Goal: Information Seeking & Learning: Learn about a topic

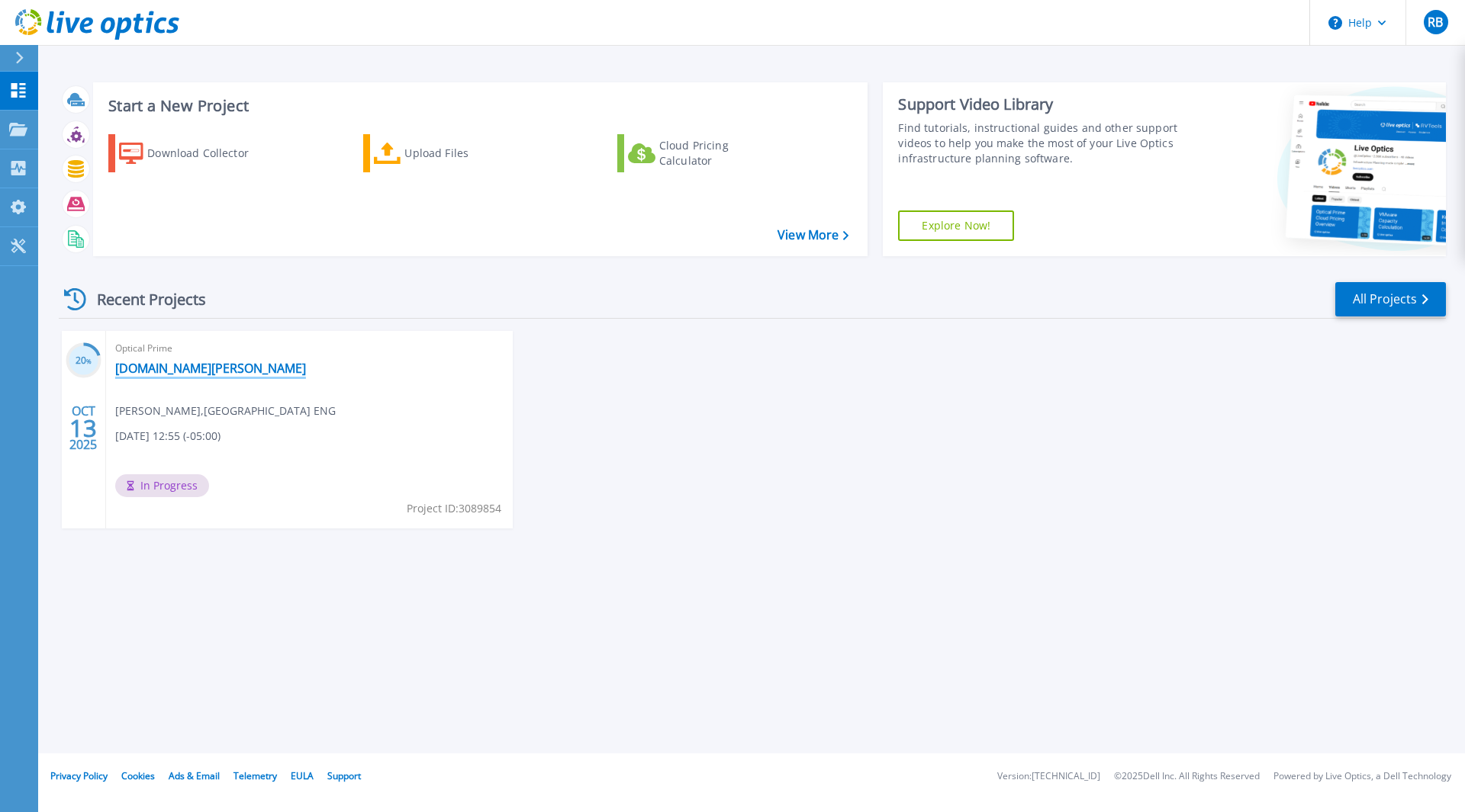
click at [155, 370] on link "[DOMAIN_NAME][PERSON_NAME]" at bounding box center [211, 368] width 190 height 15
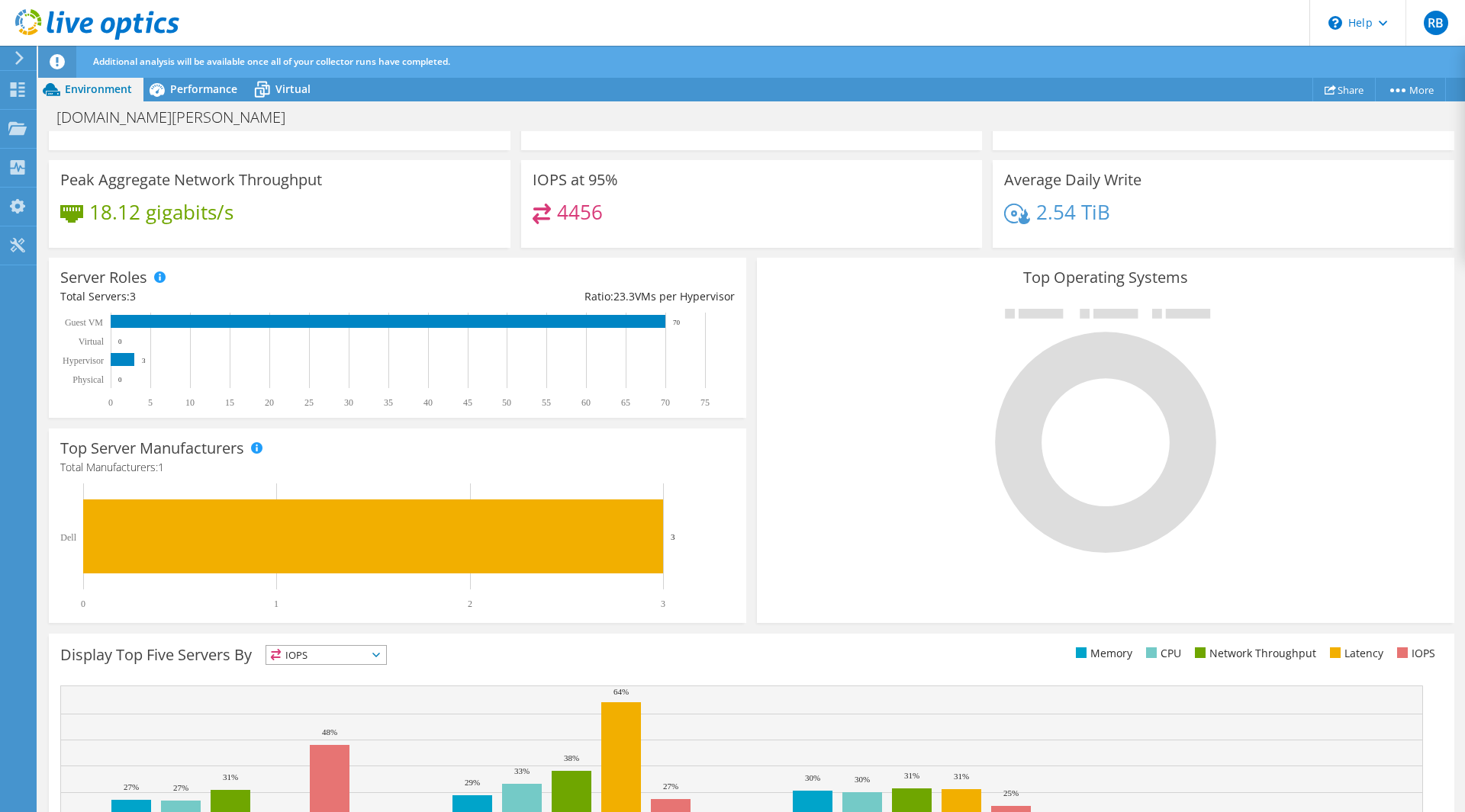
scroll to position [295, 0]
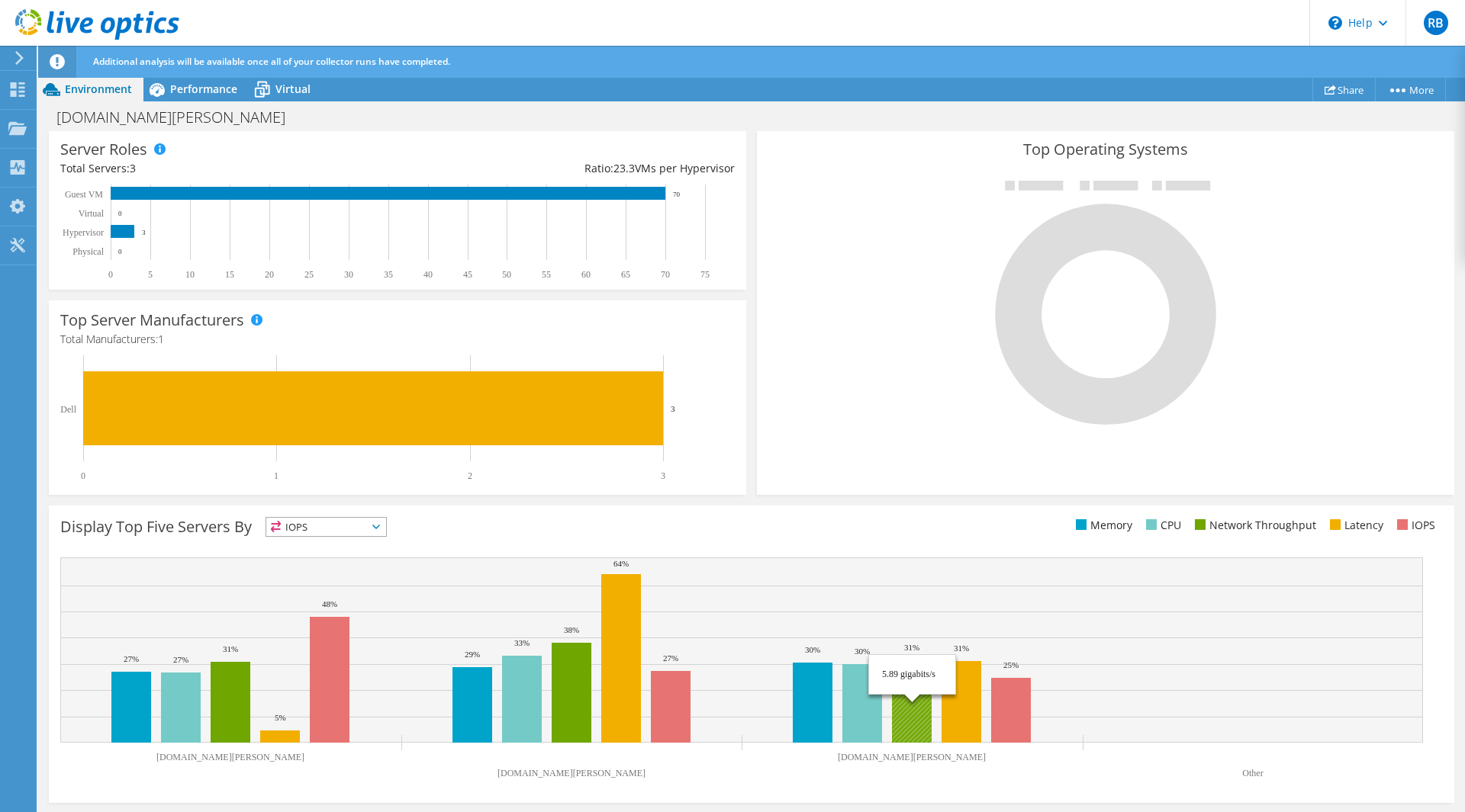
click at [911, 702] on rect at bounding box center [912, 701] width 40 height 82
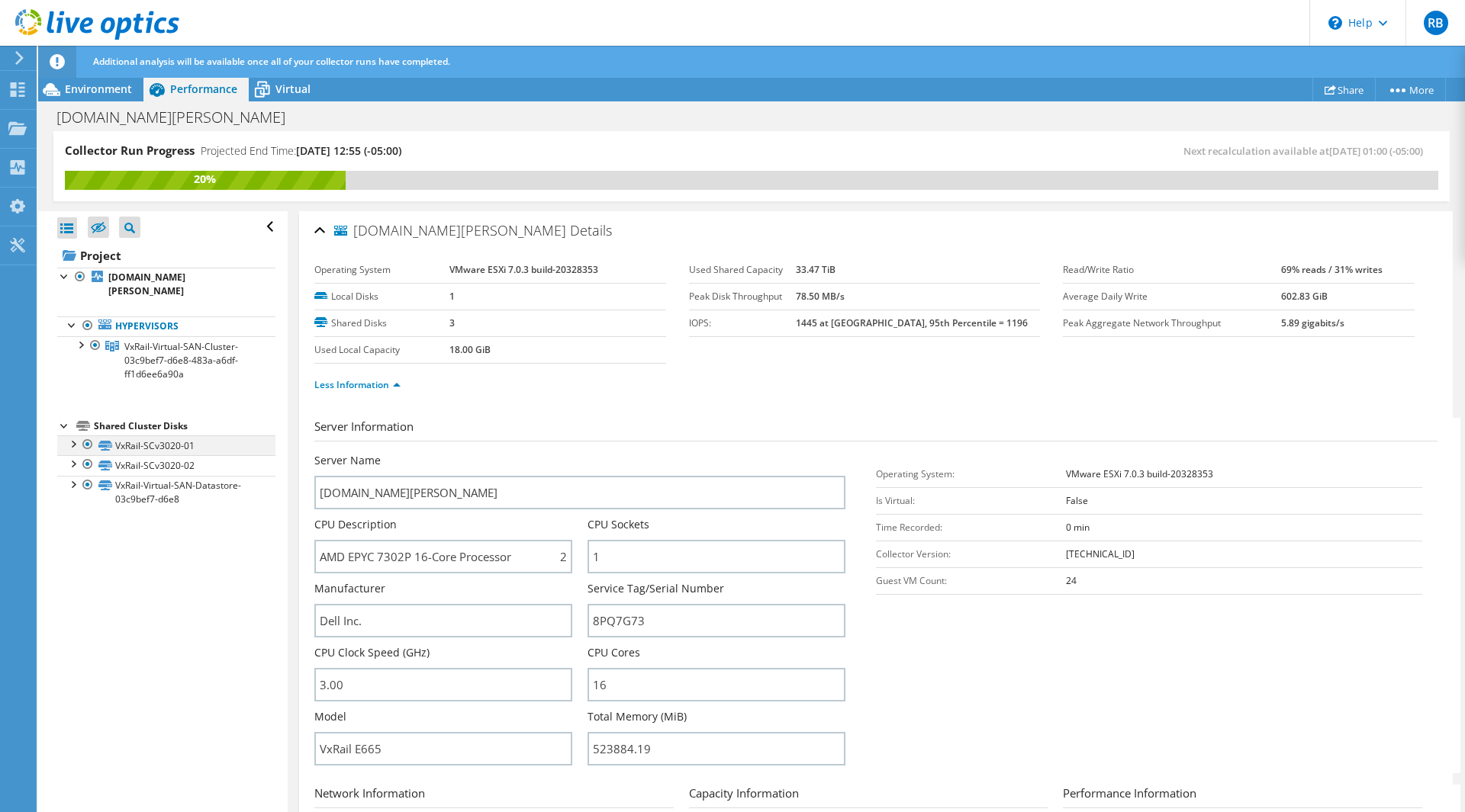
click at [71, 435] on div at bounding box center [72, 443] width 15 height 15
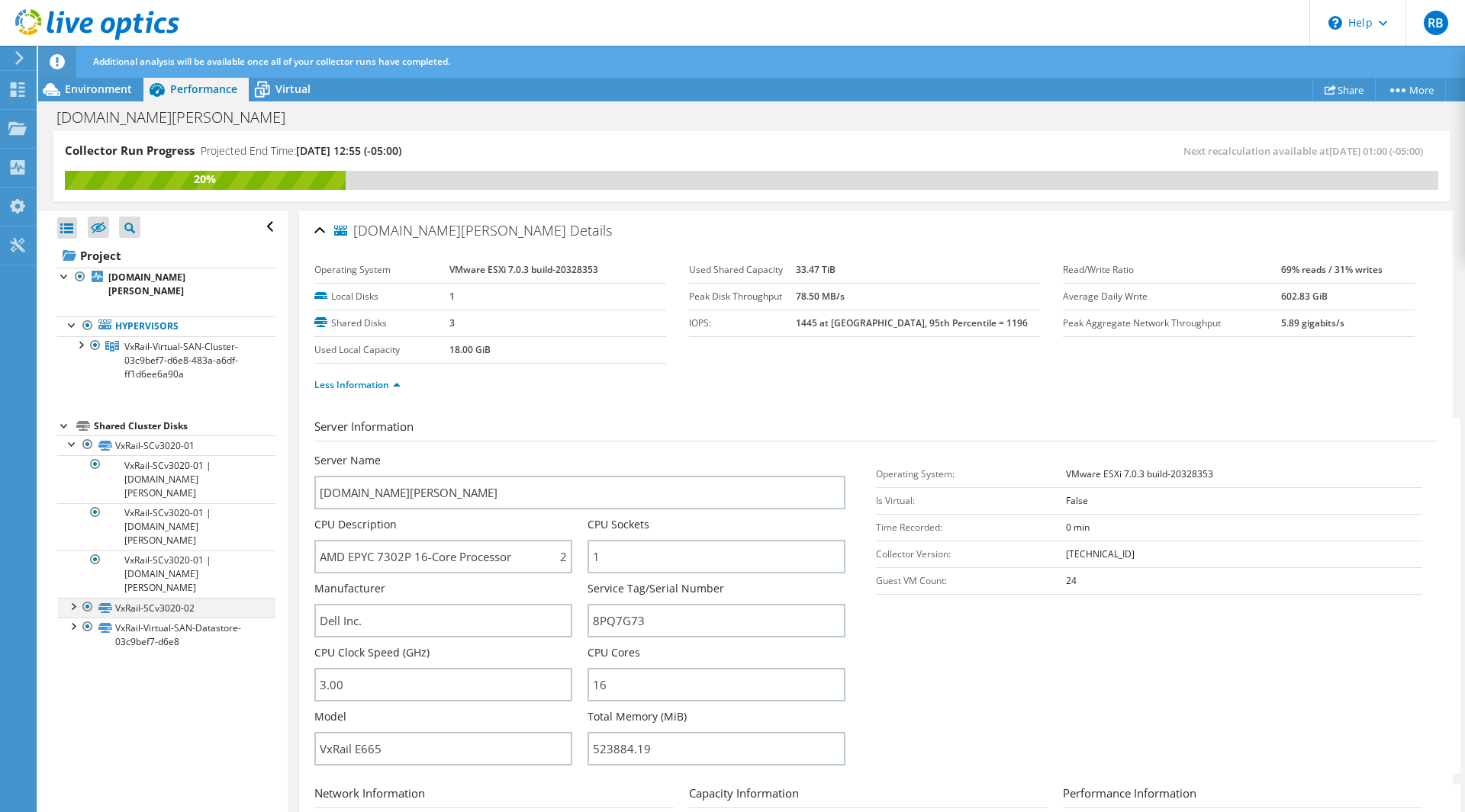
click at [72, 598] on div at bounding box center [72, 605] width 15 height 15
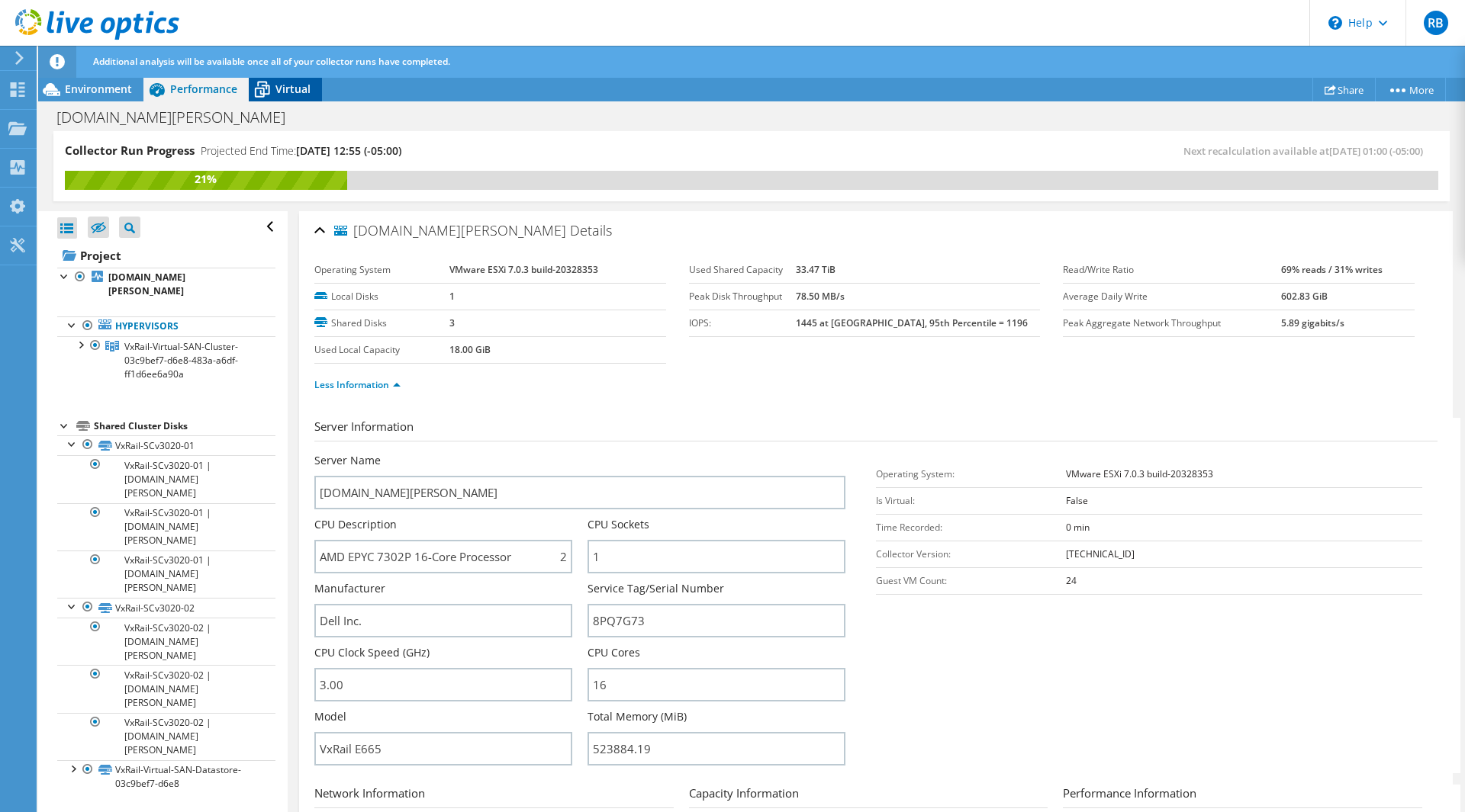
click at [279, 98] on div "Virtual" at bounding box center [286, 89] width 73 height 24
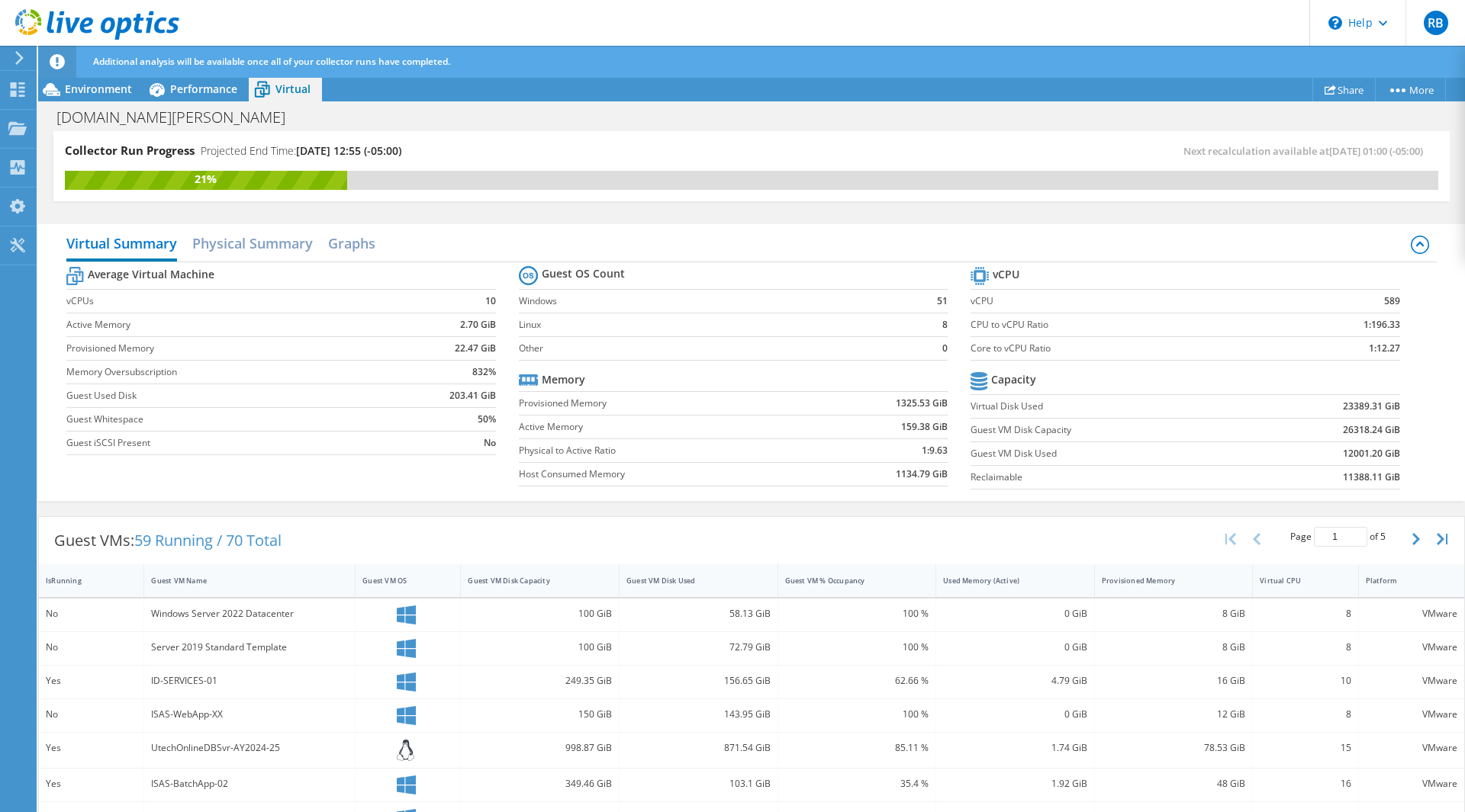
click at [282, 616] on div "Windows Server 2022 Datacenter" at bounding box center [250, 613] width 197 height 17
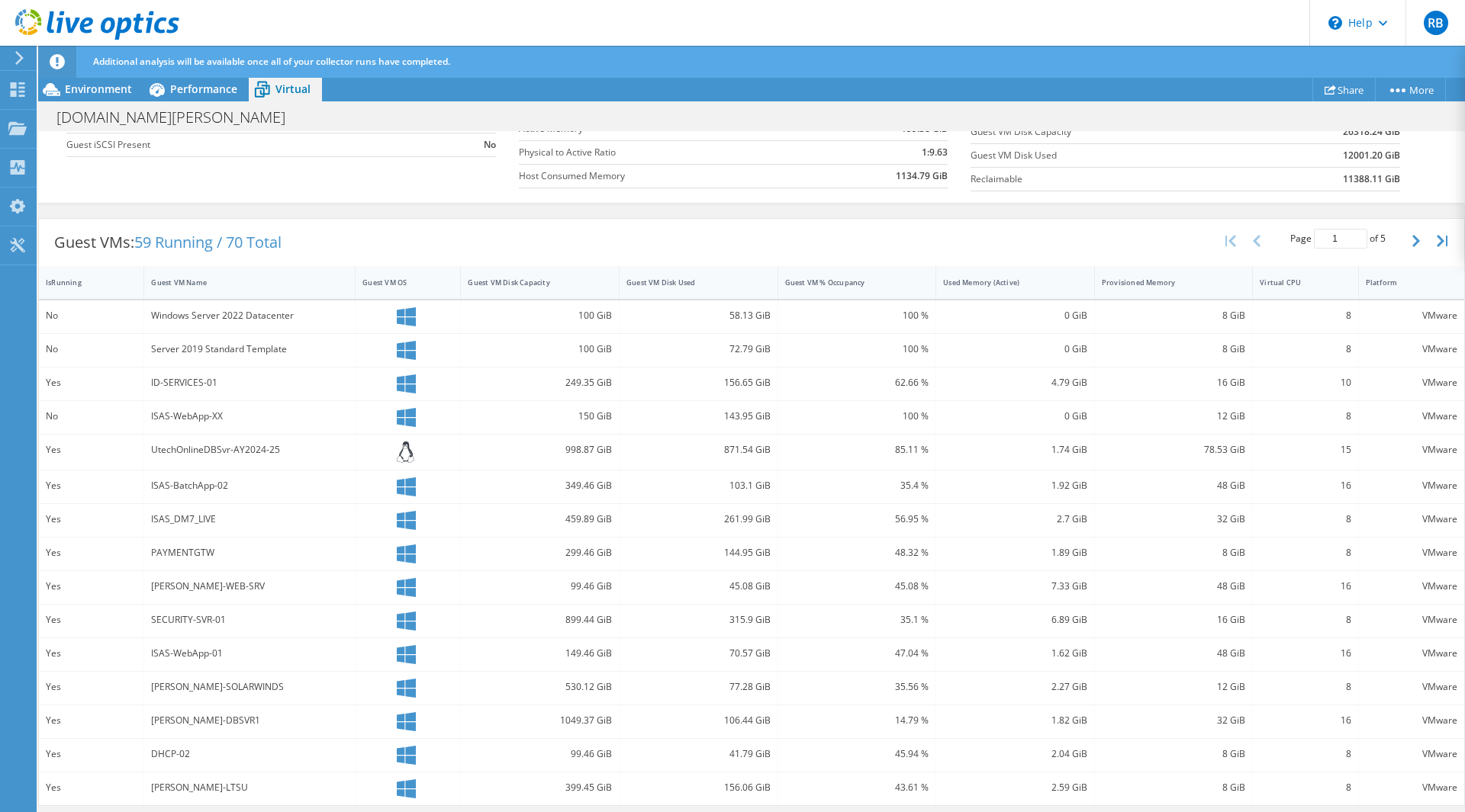
click at [171, 650] on div "ISAS-WebApp-01" at bounding box center [250, 653] width 197 height 17
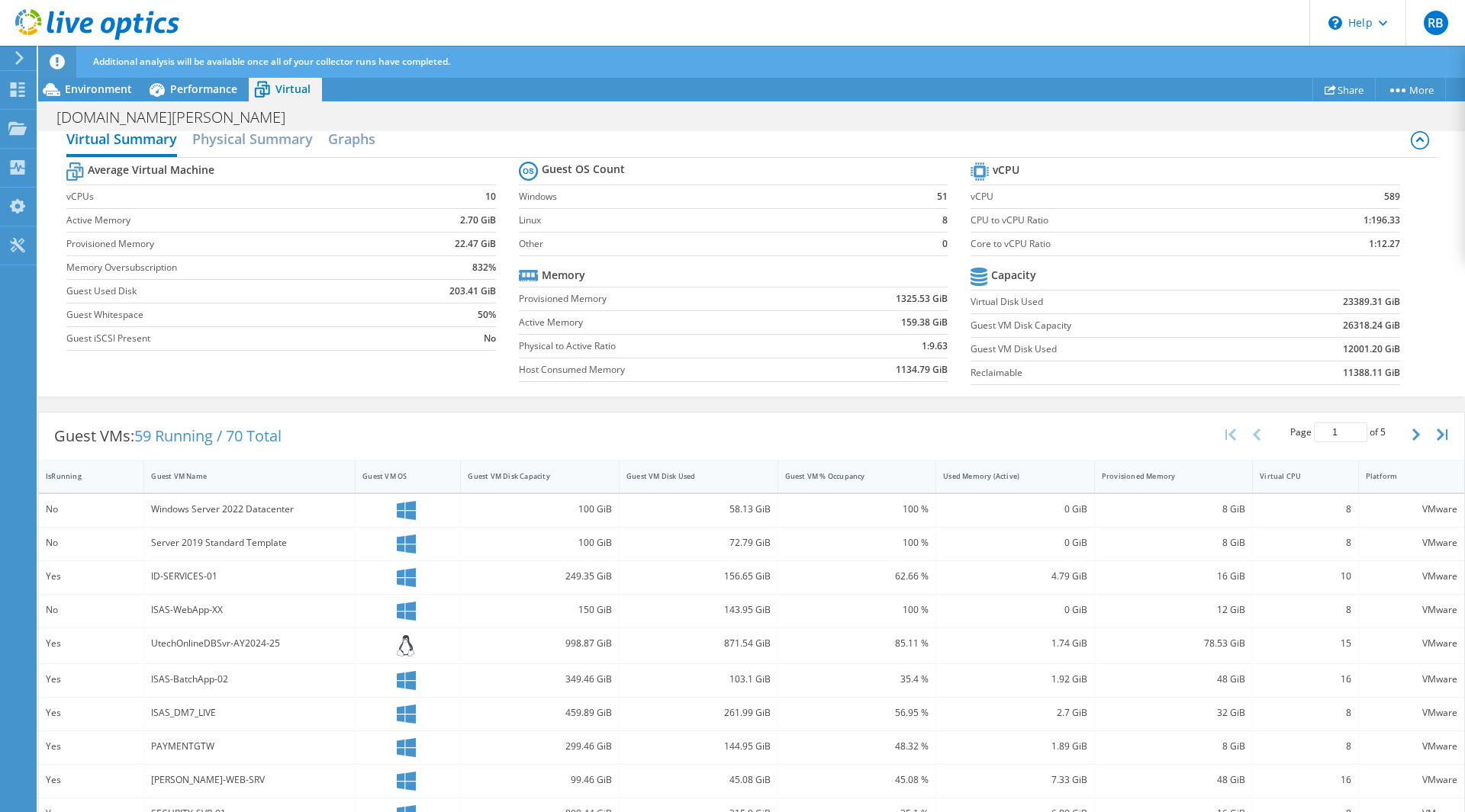
scroll to position [0, 0]
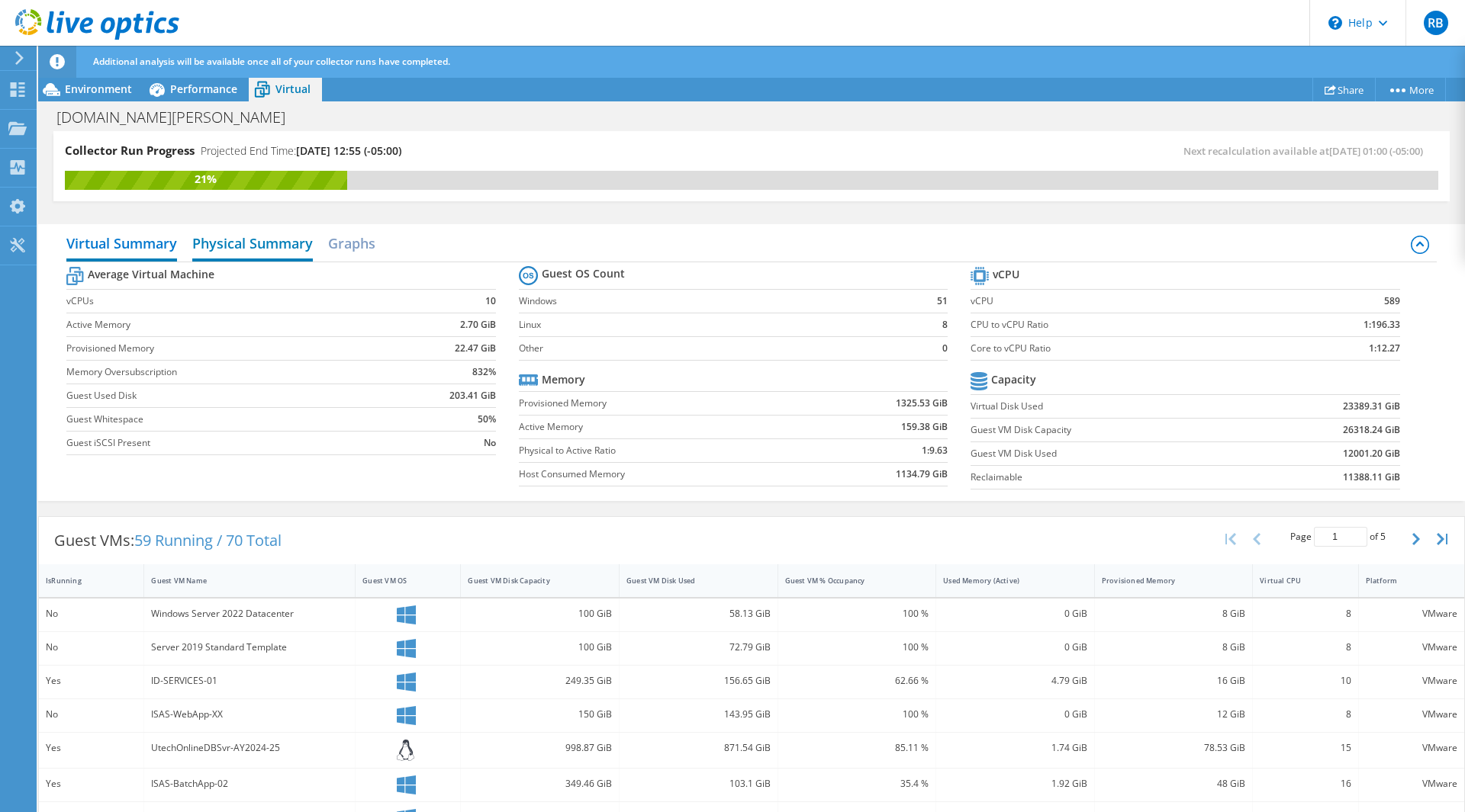
click at [215, 253] on h2 "Physical Summary" at bounding box center [252, 244] width 120 height 33
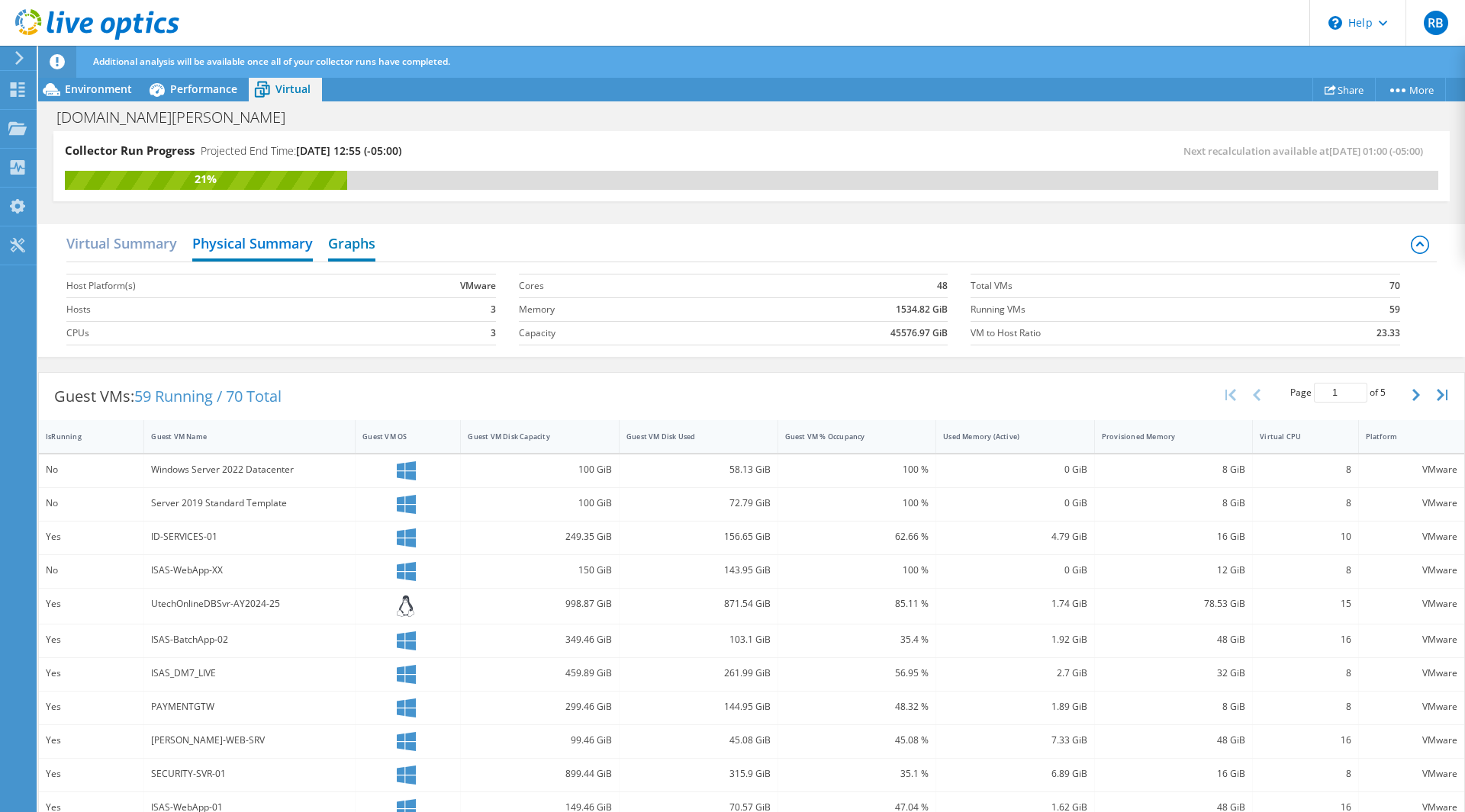
click at [369, 247] on h2 "Graphs" at bounding box center [352, 244] width 47 height 33
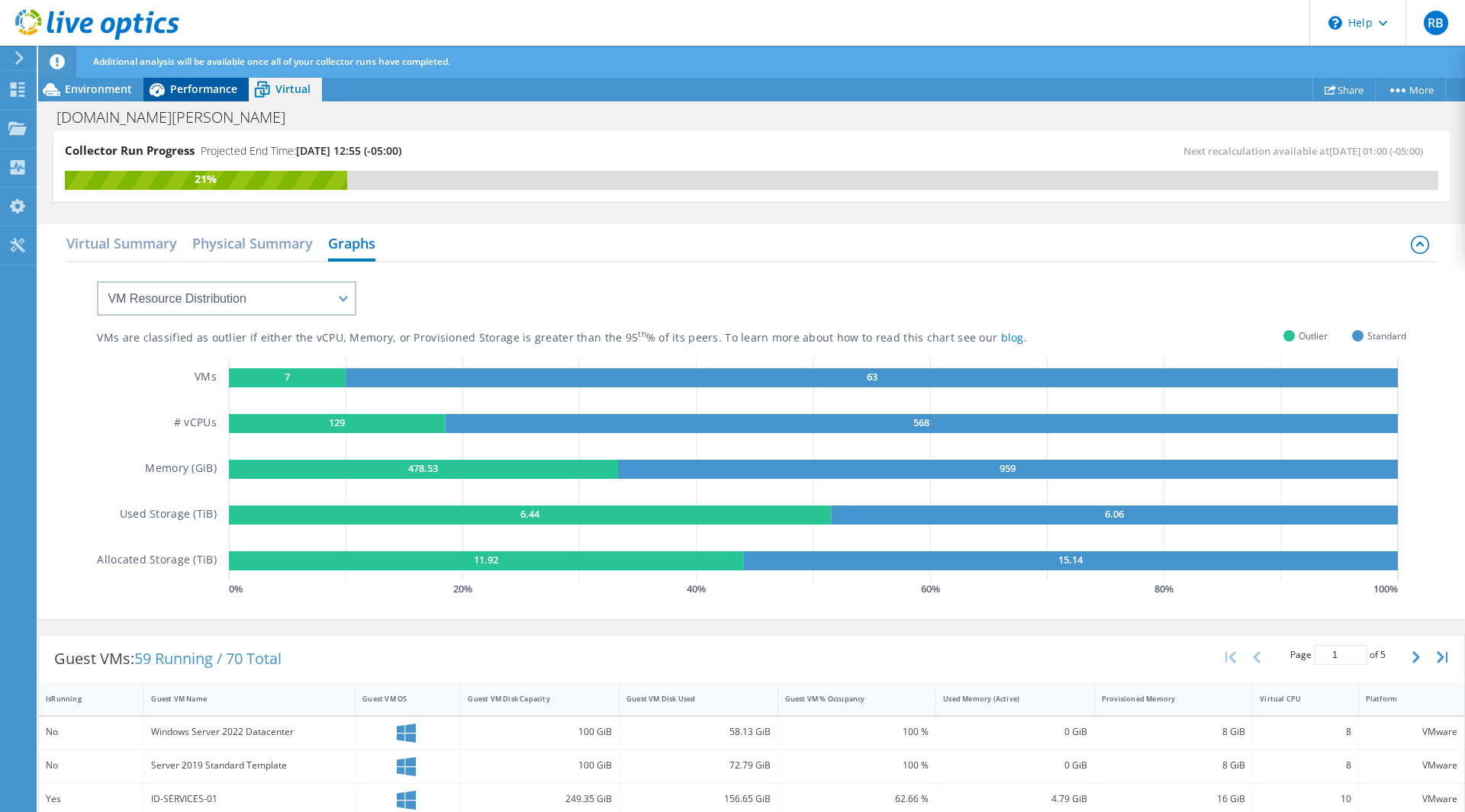
click at [214, 96] on div "Performance" at bounding box center [195, 89] width 105 height 24
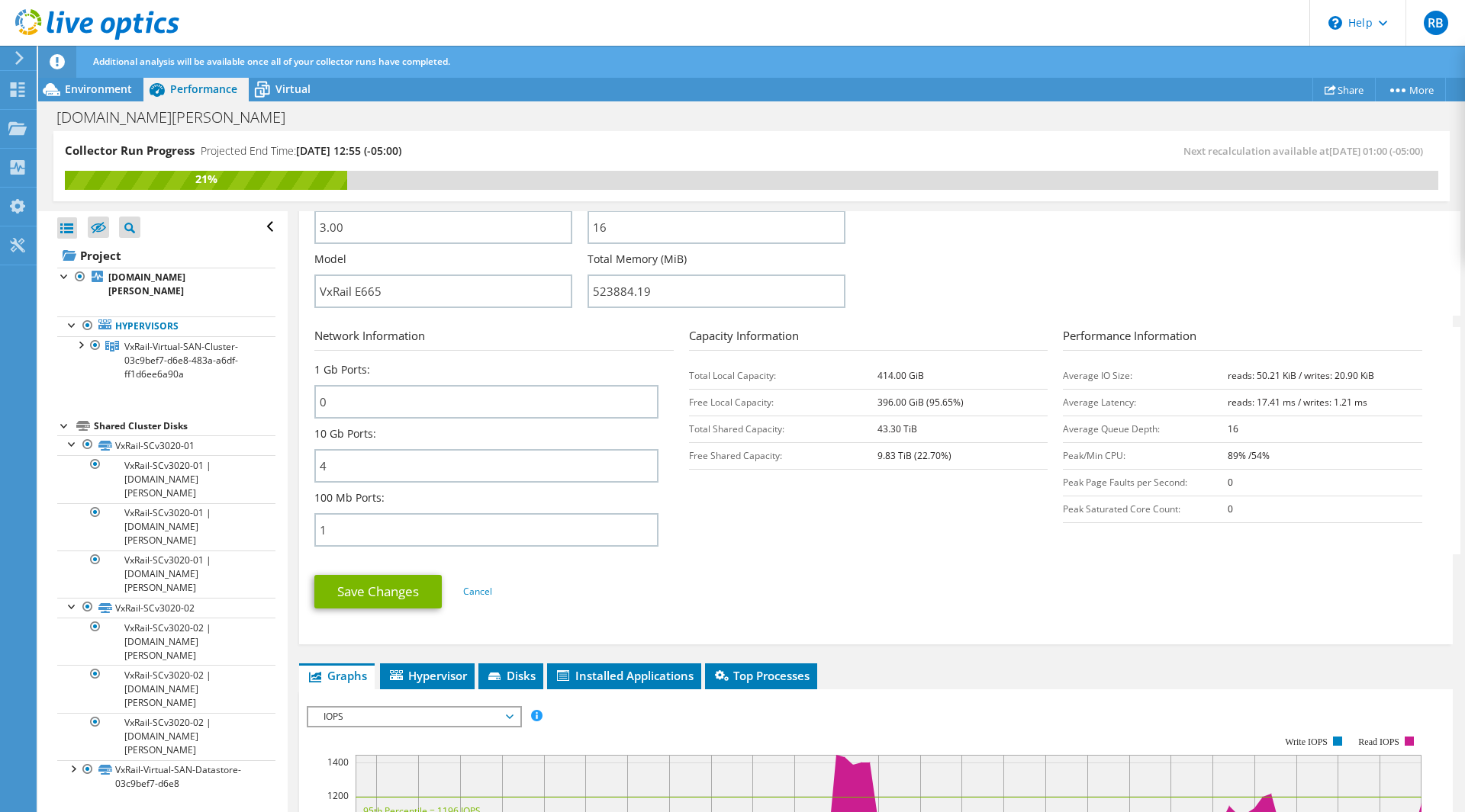
scroll to position [763, 0]
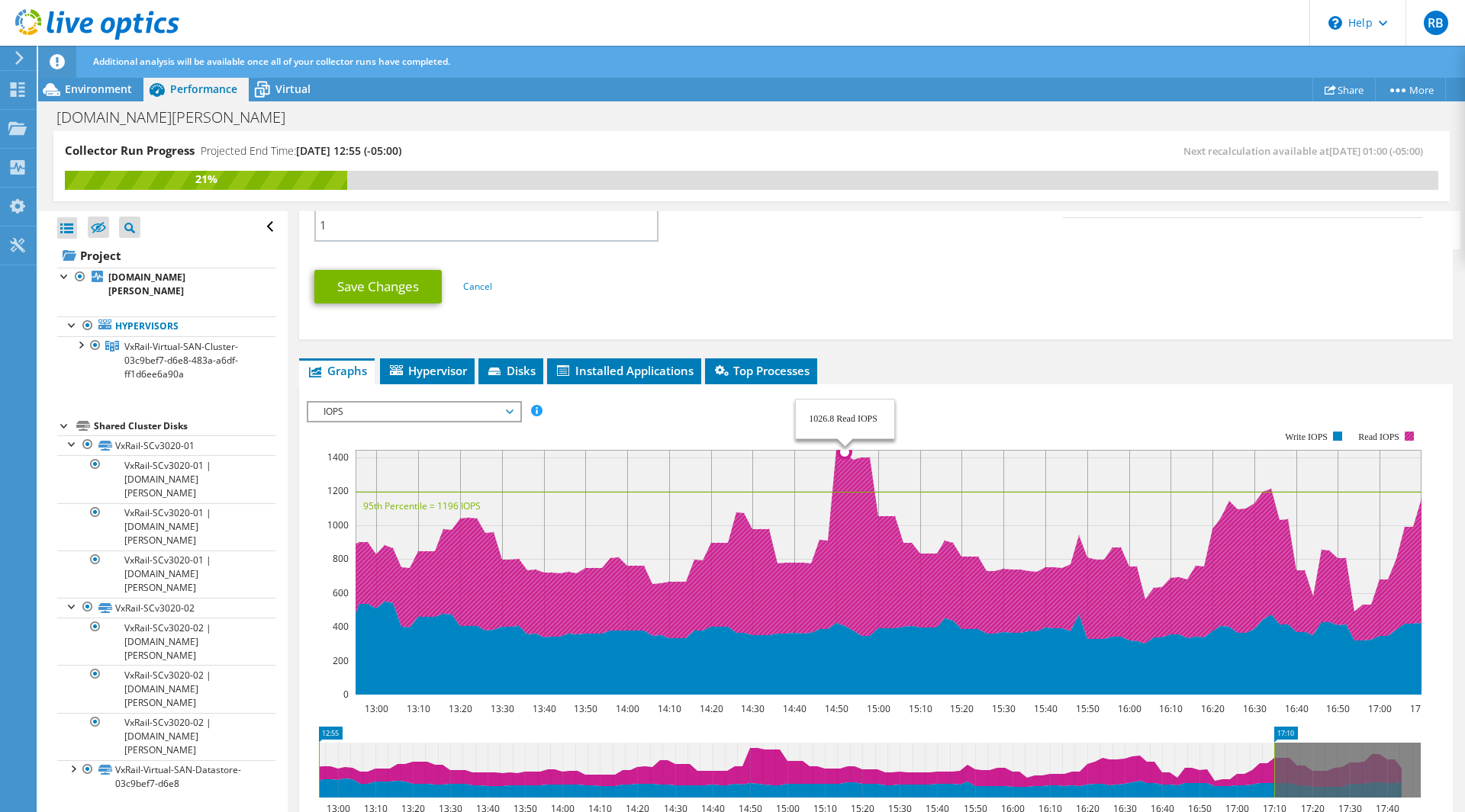
click at [850, 469] on icon at bounding box center [957, 547] width 1212 height 194
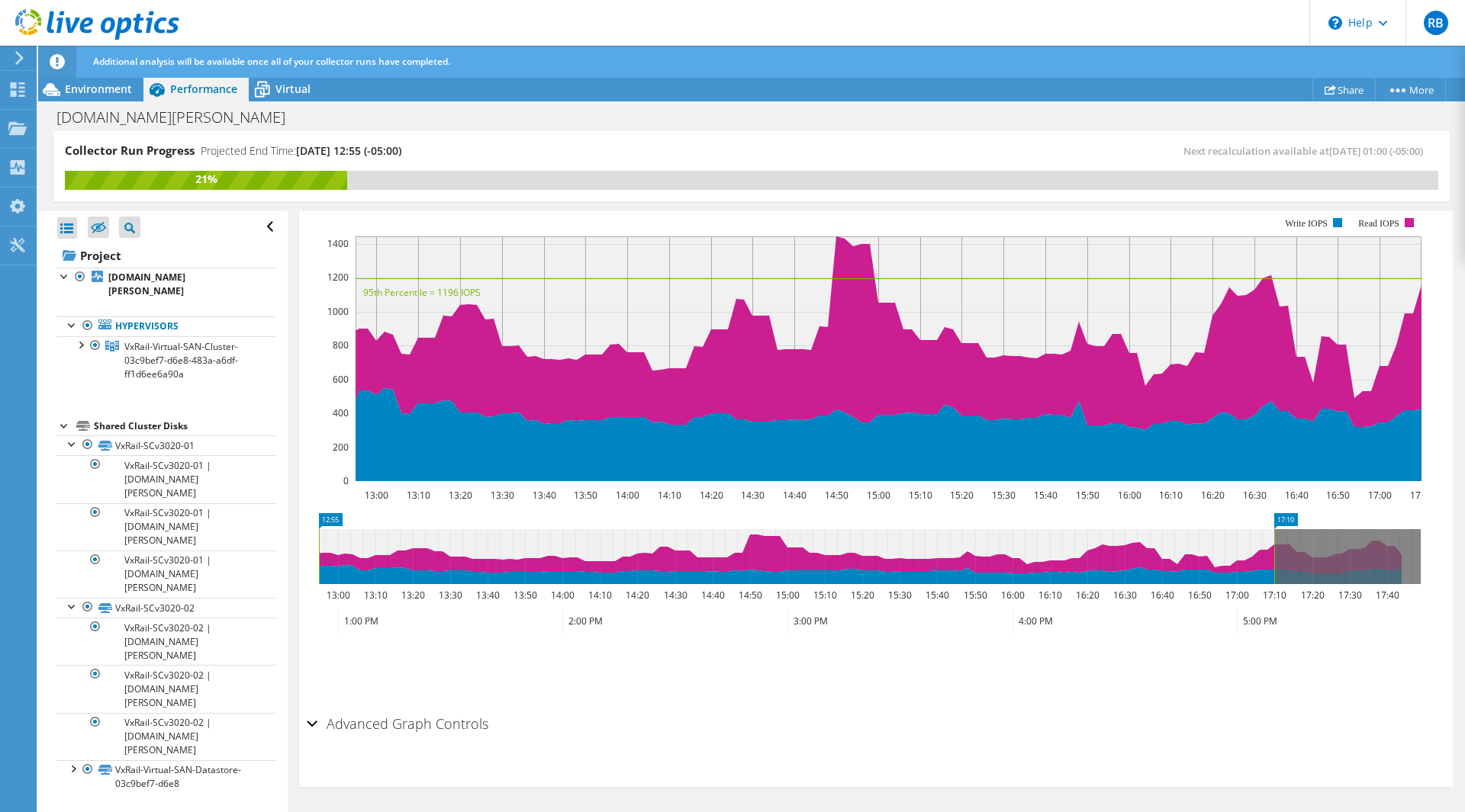
scroll to position [595, 0]
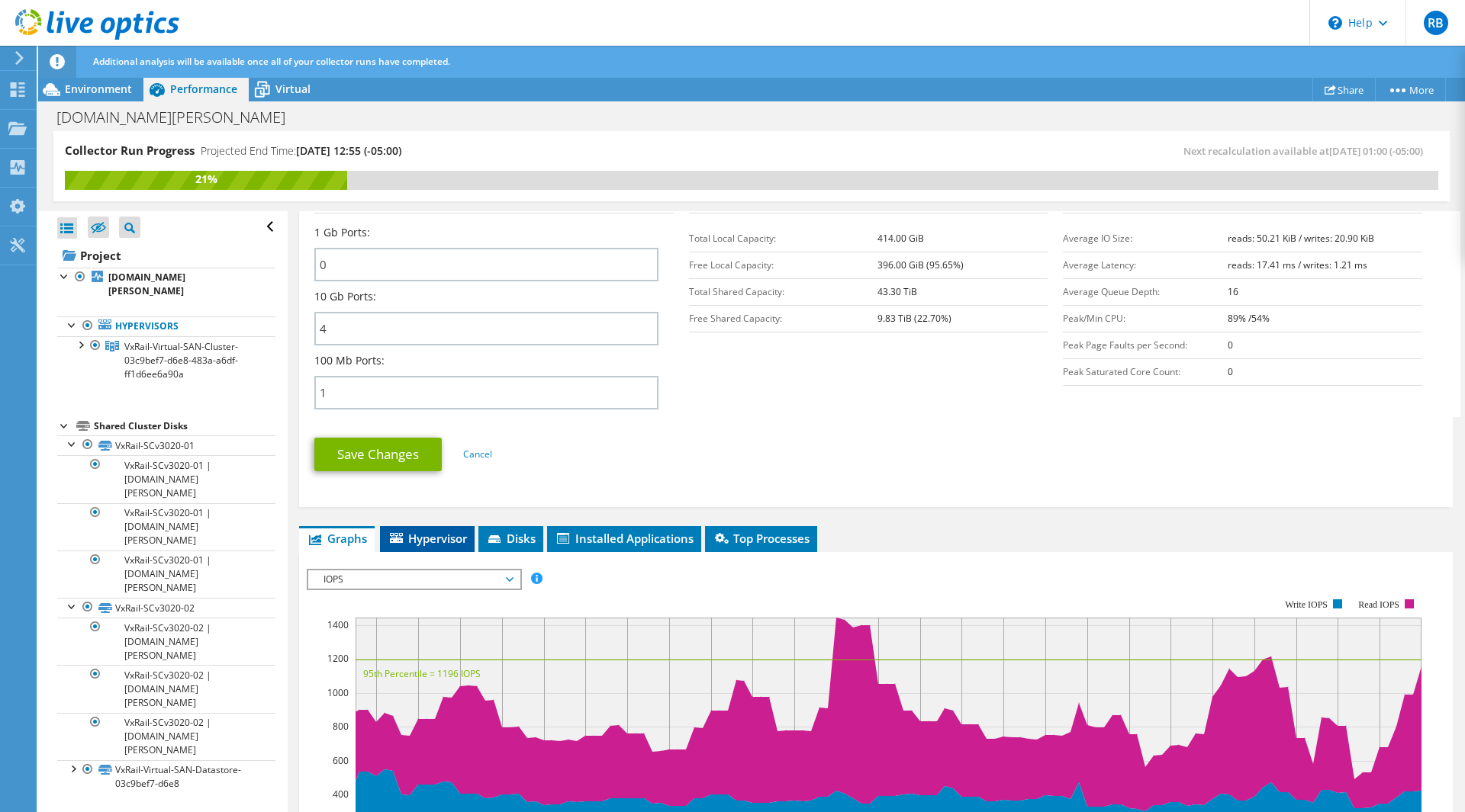
click at [448, 533] on span "Hypervisor" at bounding box center [427, 539] width 80 height 15
